Goal: Task Accomplishment & Management: Manage account settings

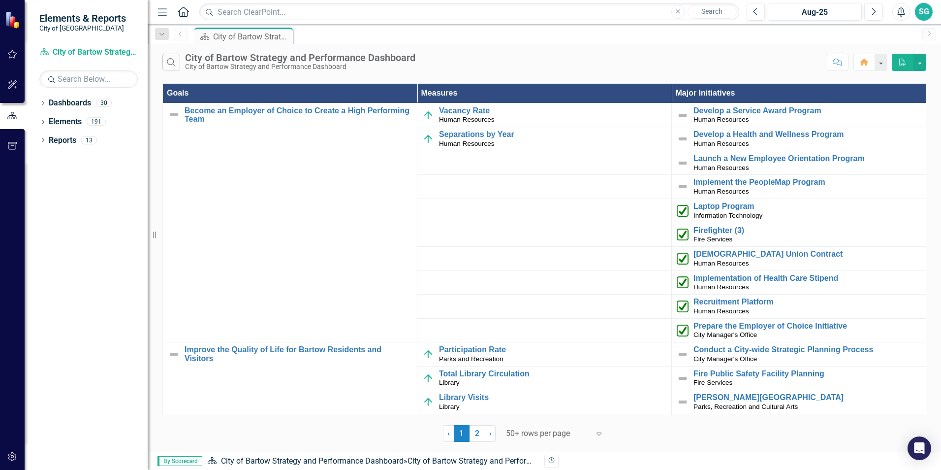
click at [925, 16] on div "SG" at bounding box center [924, 12] width 18 height 18
click at [893, 31] on link "User Edit Profile" at bounding box center [893, 30] width 78 height 18
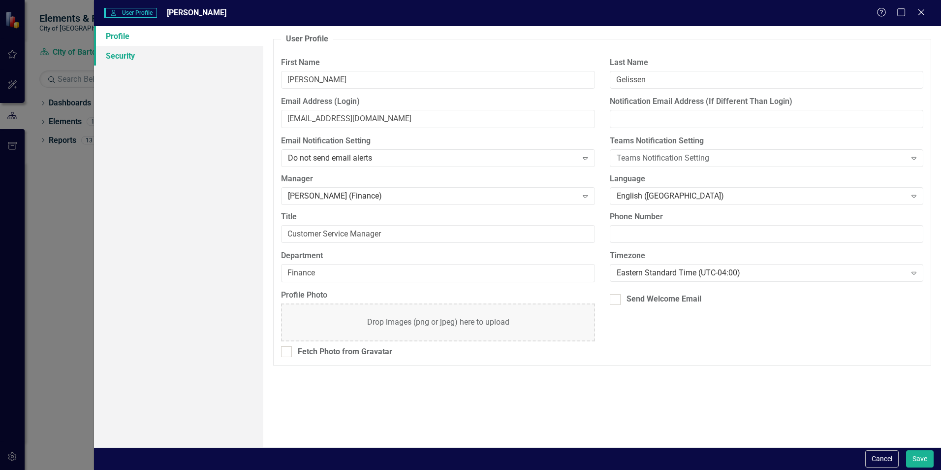
click at [131, 57] on link "Security" at bounding box center [178, 56] width 169 height 20
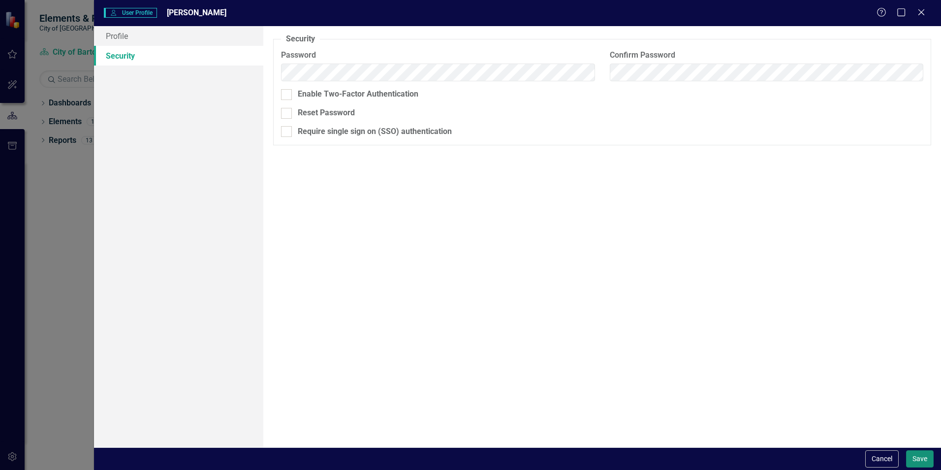
click at [922, 456] on button "Save" at bounding box center [920, 458] width 28 height 17
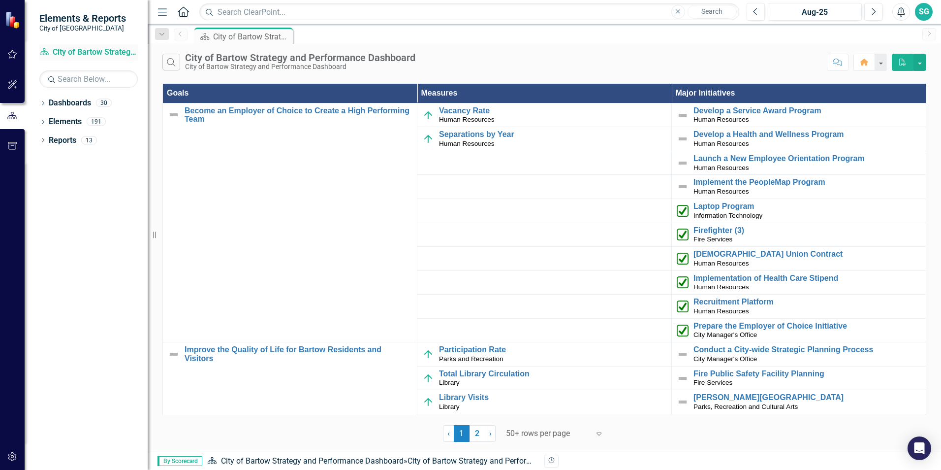
click at [101, 56] on link "Dashboard City of Bartow Strategy and Performance Dashboard" at bounding box center [88, 52] width 98 height 11
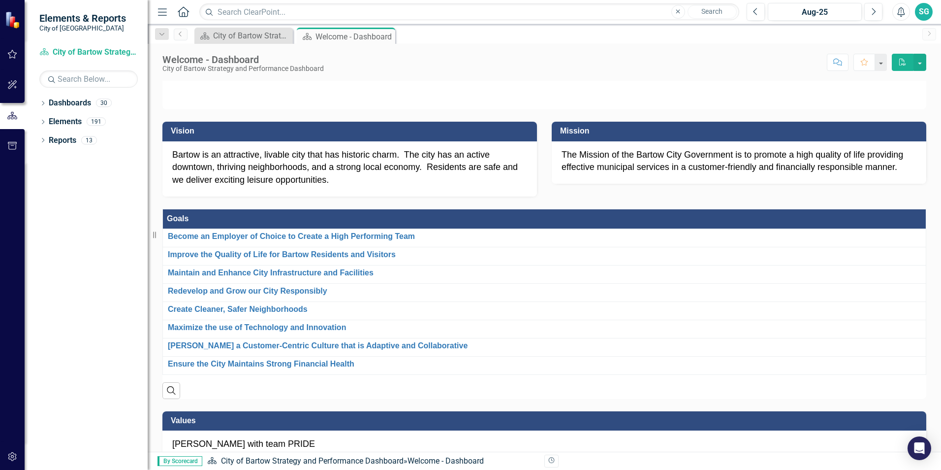
click at [906, 9] on icon "Alerts" at bounding box center [901, 12] width 10 height 10
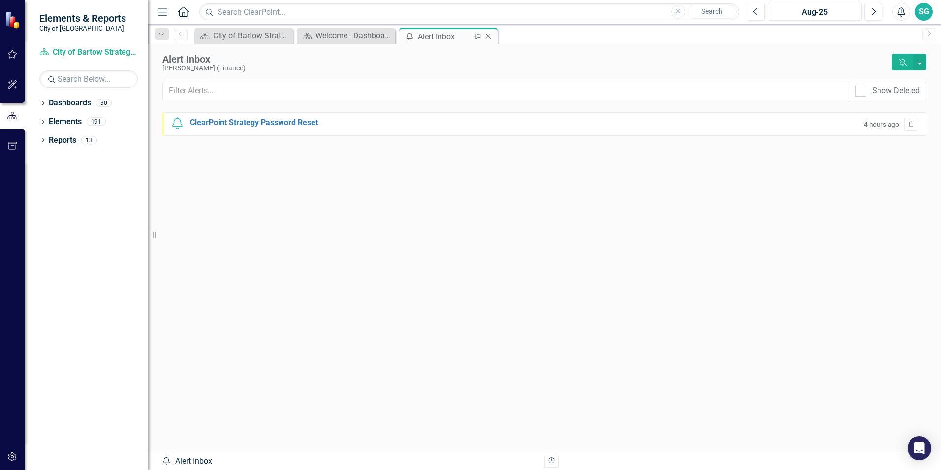
click at [488, 34] on icon "Close" at bounding box center [488, 36] width 10 height 8
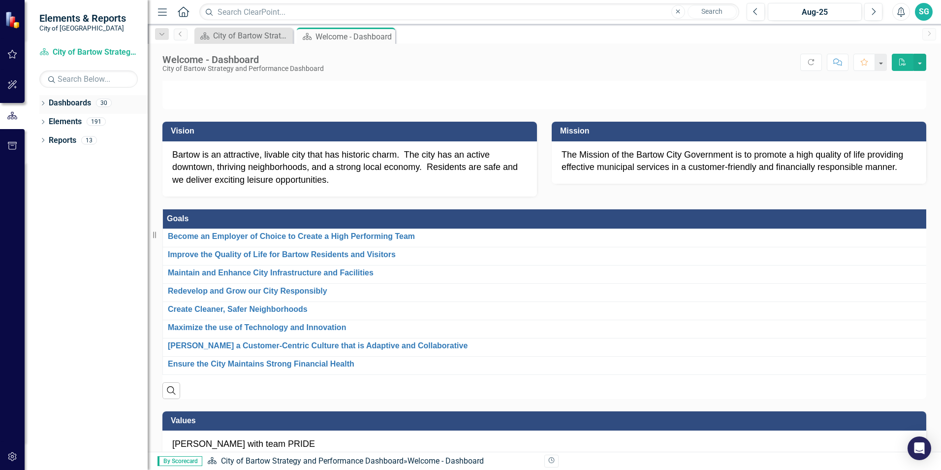
click at [43, 103] on icon "Dropdown" at bounding box center [42, 103] width 7 height 5
click at [46, 120] on icon "Dropdown" at bounding box center [47, 121] width 7 height 6
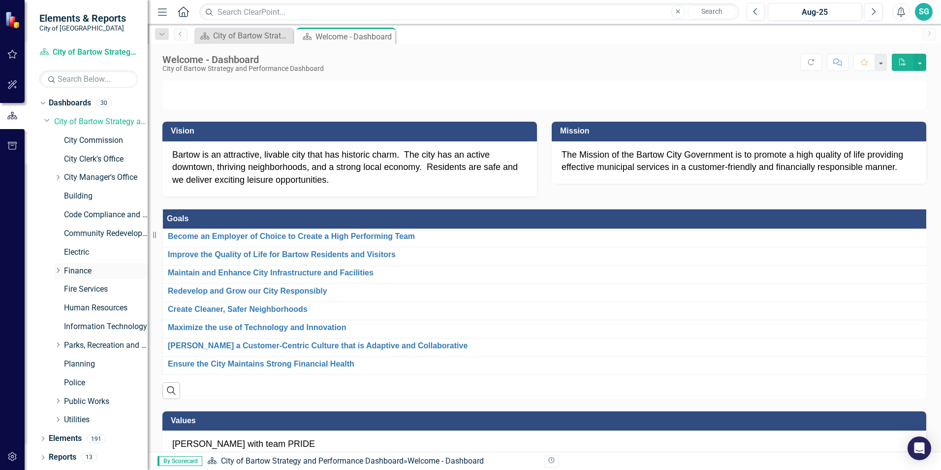
click at [59, 270] on icon "Dropdown" at bounding box center [57, 270] width 7 height 6
click at [59, 270] on icon "Dropdown" at bounding box center [57, 268] width 6 height 7
click at [45, 121] on icon "Dropdown" at bounding box center [47, 119] width 6 height 7
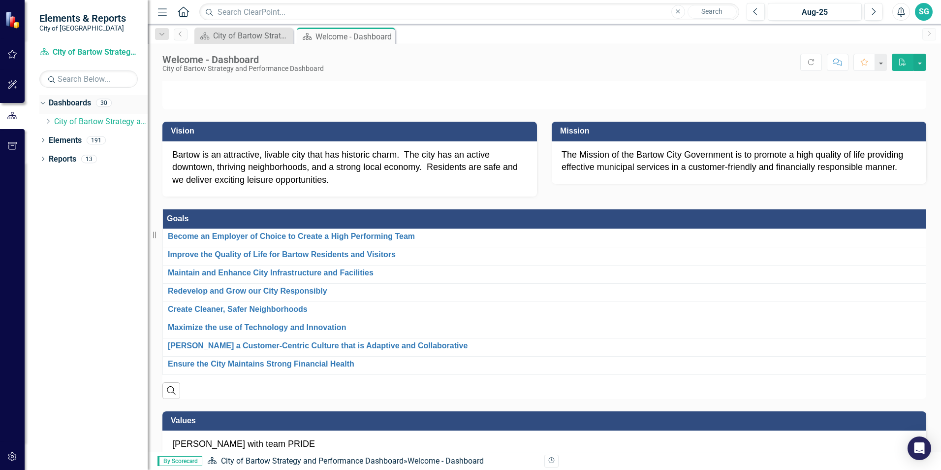
click at [43, 103] on icon "Dropdown" at bounding box center [41, 102] width 5 height 7
click at [44, 122] on icon at bounding box center [43, 122] width 2 height 4
click at [48, 141] on icon "Dropdown" at bounding box center [47, 140] width 7 height 5
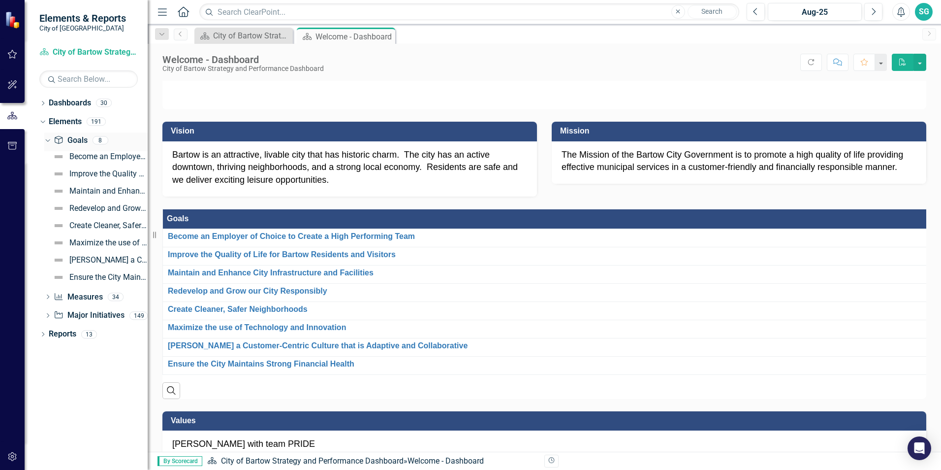
click at [48, 141] on icon at bounding box center [47, 140] width 4 height 2
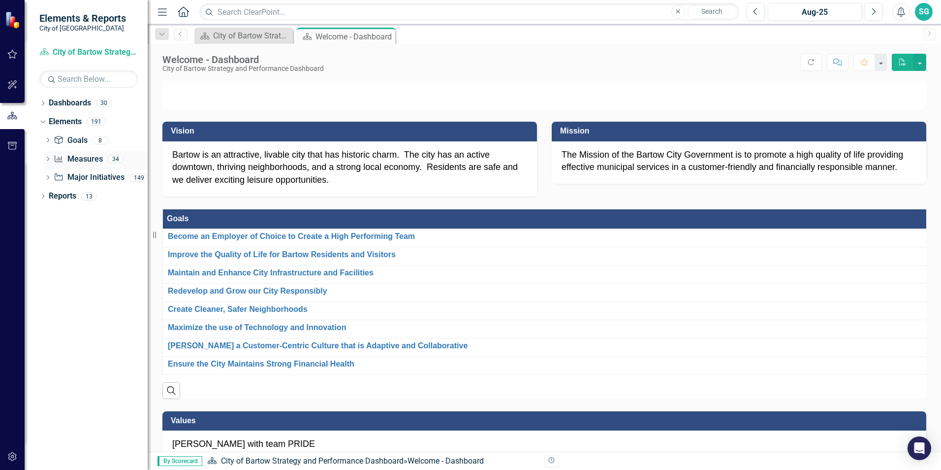
click at [47, 159] on icon "Dropdown" at bounding box center [47, 159] width 7 height 5
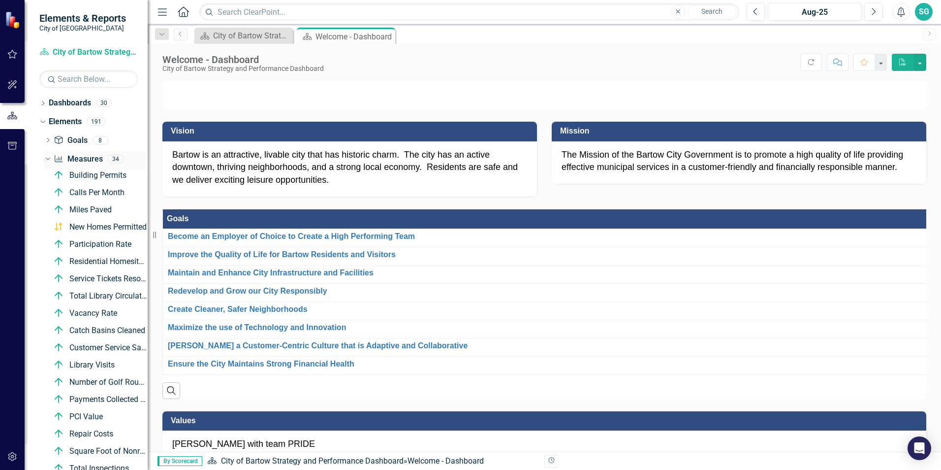
click at [47, 159] on icon "Dropdown" at bounding box center [46, 158] width 5 height 7
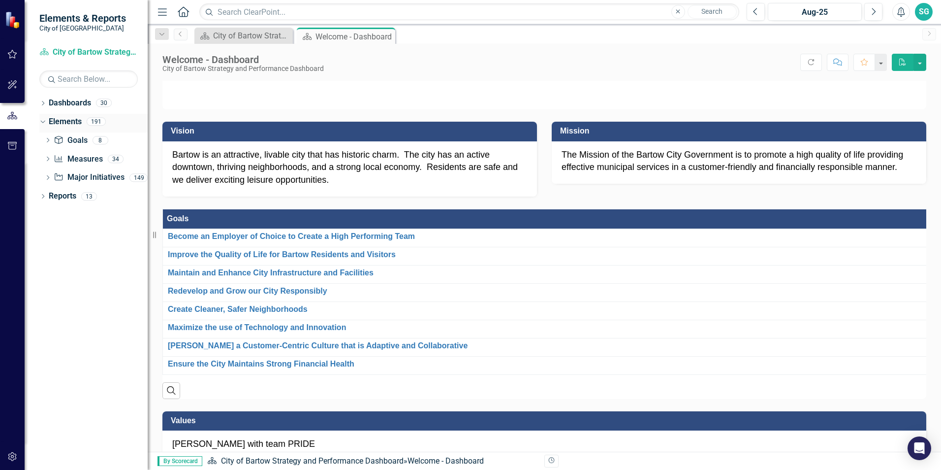
click at [45, 122] on div "Dropdown" at bounding box center [41, 121] width 8 height 7
click at [44, 141] on icon "Dropdown" at bounding box center [42, 140] width 7 height 5
click at [46, 154] on icon "Dropdown" at bounding box center [45, 157] width 5 height 7
click at [44, 123] on icon "Dropdown" at bounding box center [42, 122] width 7 height 5
click at [44, 123] on icon "Dropdown" at bounding box center [41, 121] width 5 height 7
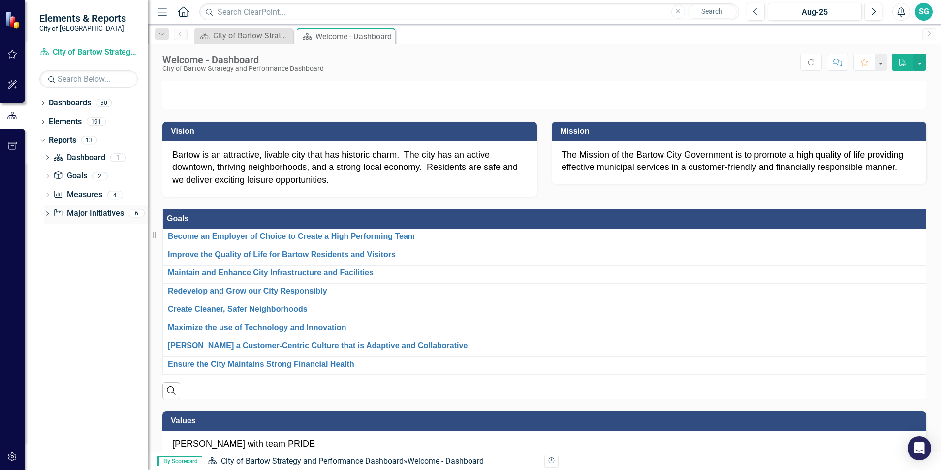
click at [49, 212] on icon "Dropdown" at bounding box center [47, 214] width 7 height 5
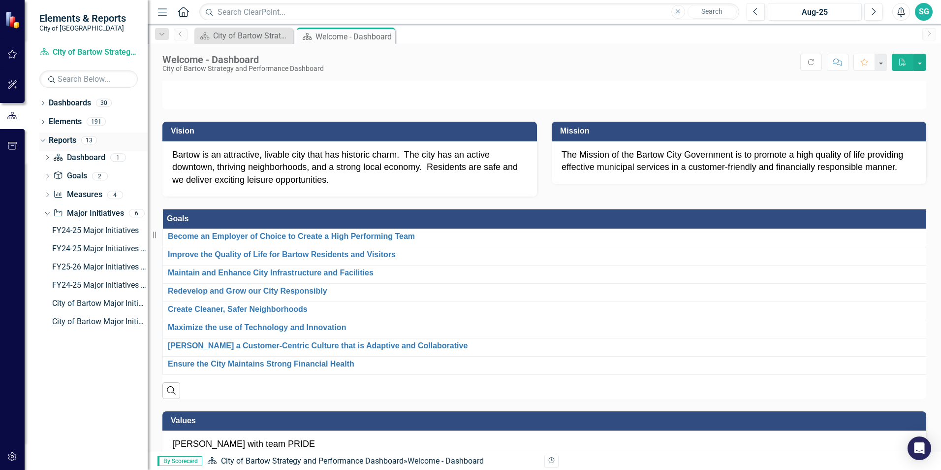
click at [43, 138] on icon "Dropdown" at bounding box center [41, 139] width 5 height 7
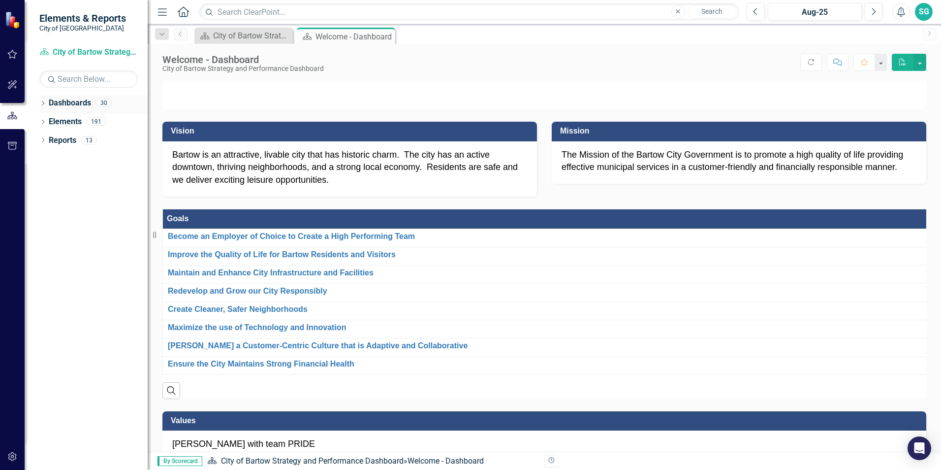
click at [43, 102] on icon "Dropdown" at bounding box center [42, 103] width 7 height 5
click at [48, 121] on icon "Dropdown" at bounding box center [47, 121] width 7 height 6
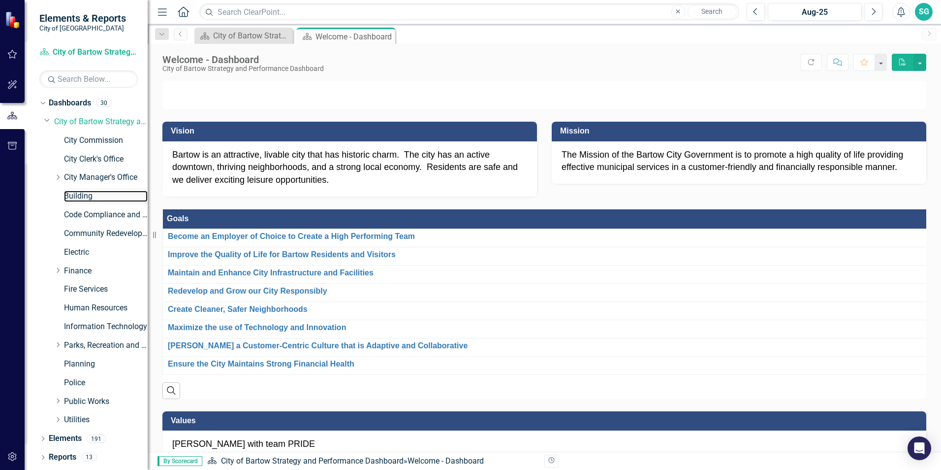
drag, startPoint x: 74, startPoint y: 192, endPoint x: 74, endPoint y: 203, distance: 10.3
click at [74, 192] on link "Building" at bounding box center [106, 195] width 84 height 11
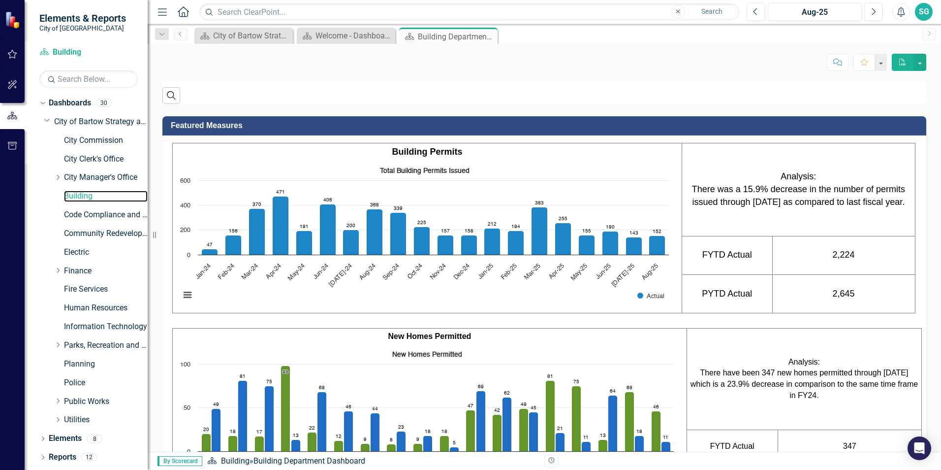
scroll to position [443, 0]
click at [488, 327] on p at bounding box center [544, 320] width 744 height 15
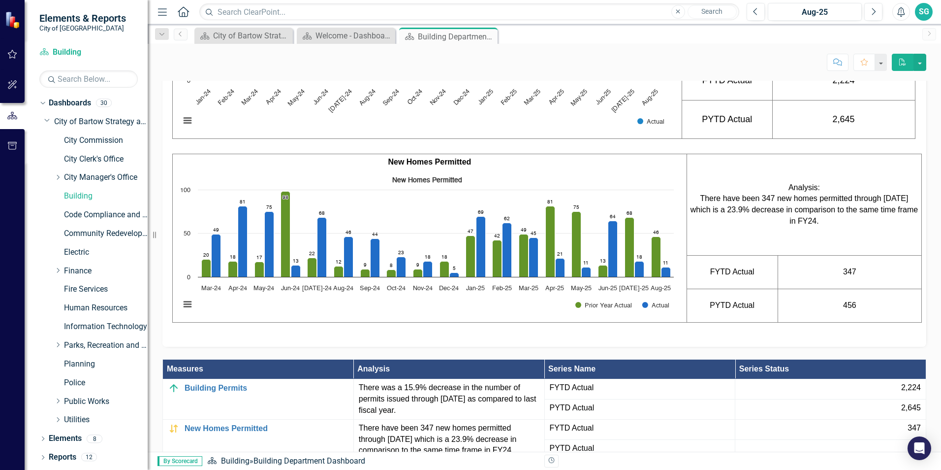
scroll to position [689, 0]
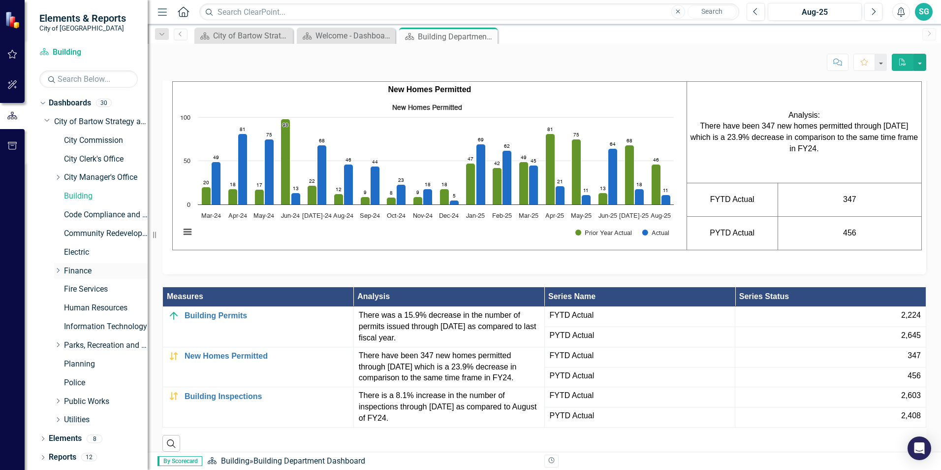
click at [59, 271] on icon "Dropdown" at bounding box center [57, 270] width 7 height 6
click at [101, 291] on link "Customer Service" at bounding box center [111, 289] width 74 height 11
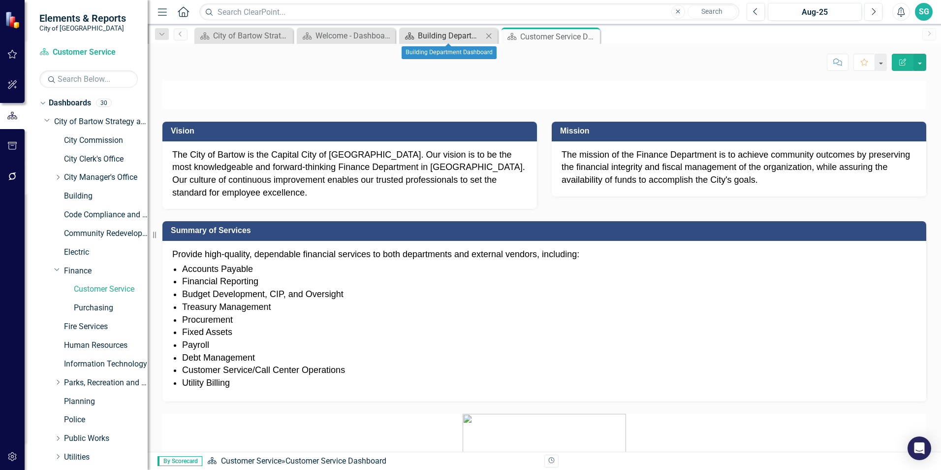
click at [435, 35] on div "Building Department Dashboard" at bounding box center [450, 36] width 65 height 12
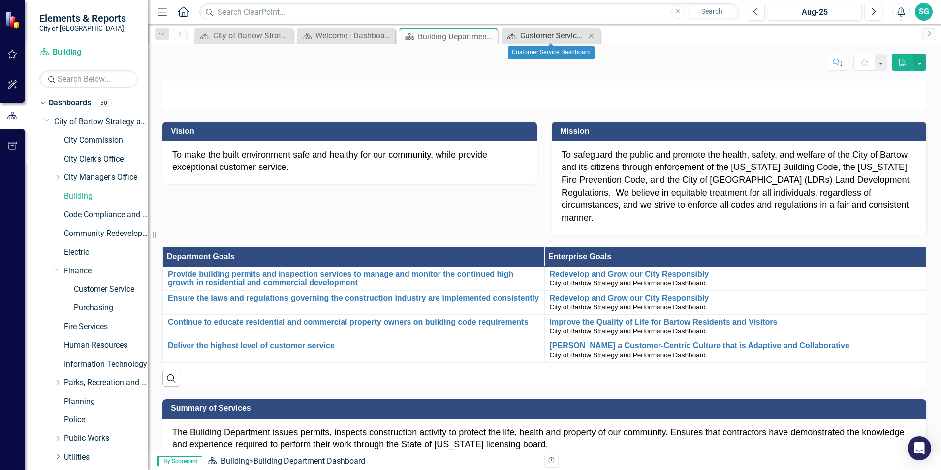
click at [530, 37] on div "Customer Service Dashboard" at bounding box center [552, 36] width 65 height 12
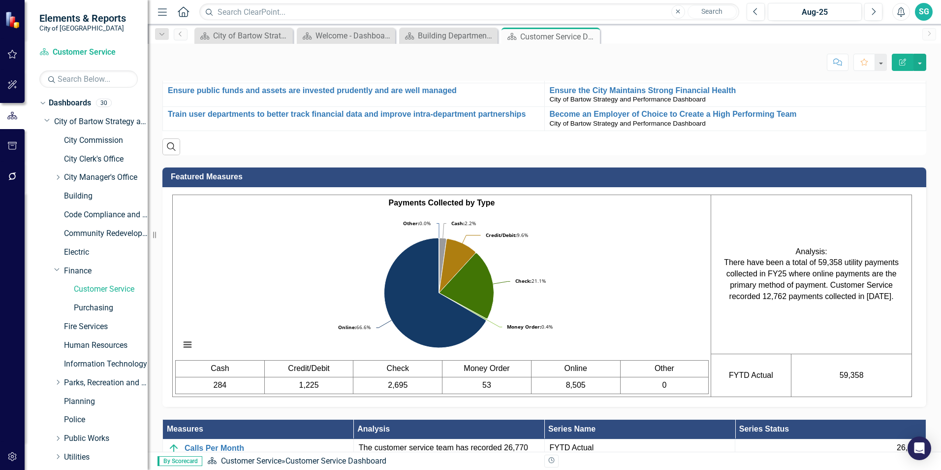
scroll to position [541, 0]
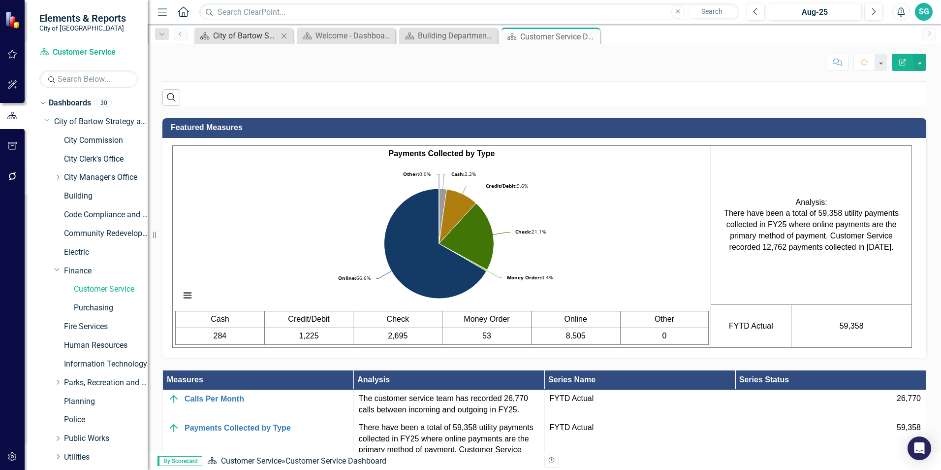
click at [242, 38] on div "City of Bartow Strategy and Performance Dashboard" at bounding box center [245, 36] width 65 height 12
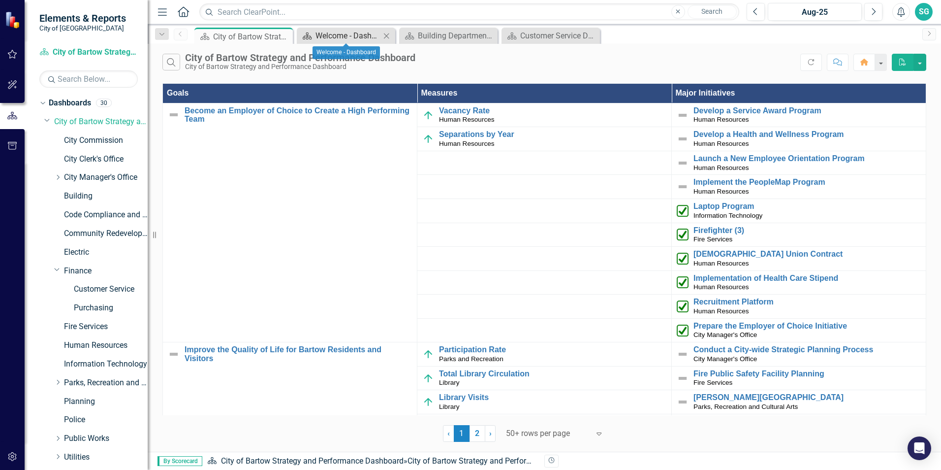
click at [347, 34] on div "Welcome - Dashboard" at bounding box center [347, 36] width 65 height 12
